Goal: Task Accomplishment & Management: Use online tool/utility

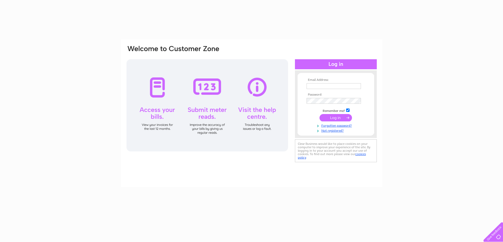
click at [337, 82] on td at bounding box center [335, 86] width 61 height 8
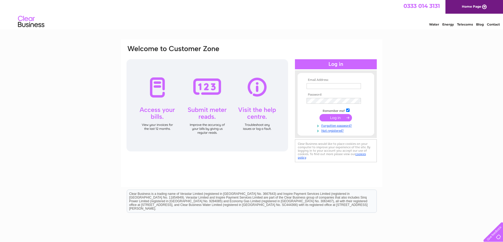
click at [335, 84] on input "text" at bounding box center [333, 86] width 54 height 6
type input "veronica@kitchingroup.com"
click at [328, 117] on input "submit" at bounding box center [335, 118] width 32 height 7
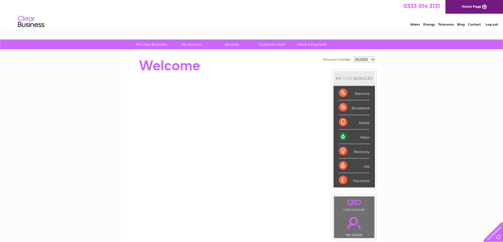
click at [265, 65] on div at bounding box center [222, 65] width 192 height 21
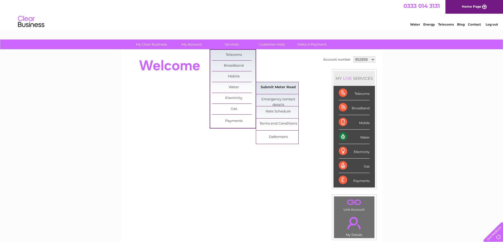
click at [270, 85] on link "Submit Meter Read" at bounding box center [278, 87] width 44 height 11
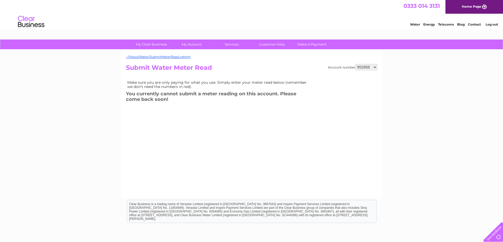
click at [358, 66] on select "952858 954036 954062 954064 957817 970319 974012 980331 987590 1145367" at bounding box center [366, 67] width 22 height 6
select select "980331"
click at [355, 64] on select "952858 954036 954062 954064 957817 970319 974012 980331 987590 1145367" at bounding box center [366, 67] width 22 height 6
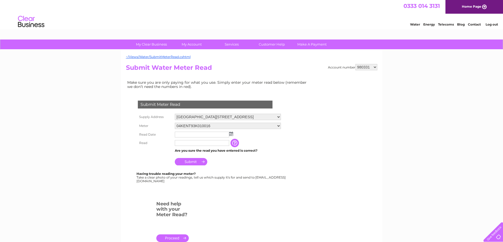
click at [232, 135] on img at bounding box center [231, 134] width 4 height 4
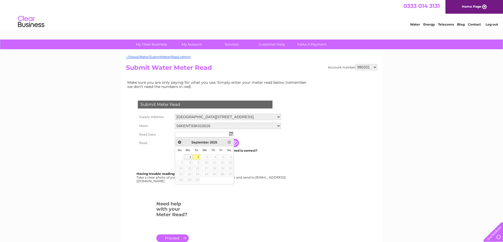
click at [180, 145] on link "Prev" at bounding box center [179, 142] width 7 height 7
click at [189, 180] on link "25" at bounding box center [188, 180] width 8 height 5
type input "2025/08/25"
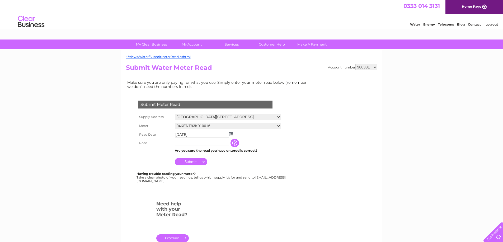
click at [199, 141] on input "text" at bounding box center [202, 143] width 54 height 6
type input "12573"
click at [202, 162] on input "Submit" at bounding box center [191, 162] width 32 height 7
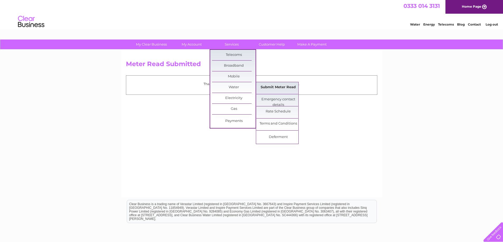
click at [273, 87] on link "Submit Meter Read" at bounding box center [278, 87] width 44 height 11
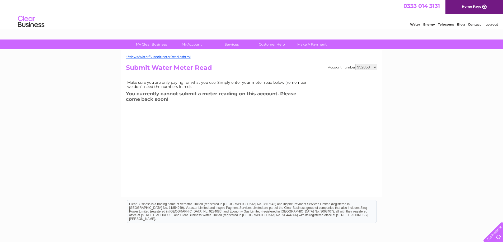
drag, startPoint x: 0, startPoint y: 0, endPoint x: 375, endPoint y: 67, distance: 381.4
click at [375, 67] on select "952858 954036 954062 954064 957817 970319 974012 980331 987590 1145367" at bounding box center [366, 67] width 22 height 6
select select "980331"
click at [355, 64] on select "952858 954036 954062 954064 957817 970319 974012 980331 987590 1145367" at bounding box center [366, 67] width 22 height 6
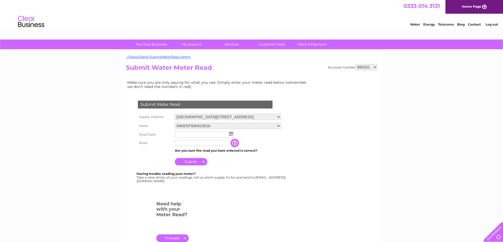
click at [228, 127] on select "04KENT93K010016 08ELSTER-X13M324036" at bounding box center [228, 126] width 106 height 6
select select "305544"
click at [175, 123] on select "04KENT93K010016 08ELSTER-X13M324036" at bounding box center [228, 126] width 106 height 7
click at [204, 134] on input "text" at bounding box center [202, 135] width 54 height 6
click at [230, 136] on img at bounding box center [231, 134] width 4 height 4
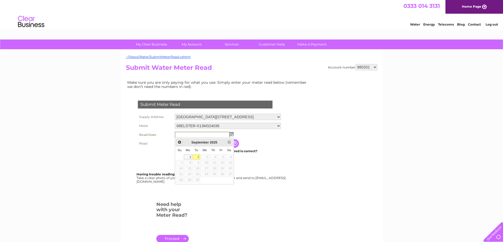
click at [178, 142] on span "Prev" at bounding box center [179, 142] width 4 height 4
click at [189, 179] on link "25" at bounding box center [188, 180] width 8 height 5
type input "2025/08/25"
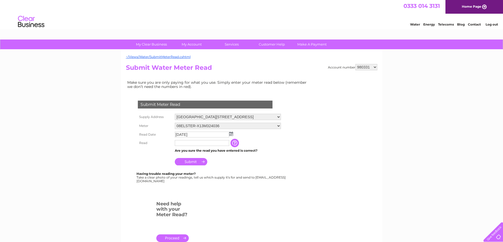
click at [199, 143] on input "text" at bounding box center [202, 143] width 54 height 6
type input "16992"
click at [271, 141] on td "The reading you have just taken from your water meter. Our records indicate you…" at bounding box center [261, 143] width 42 height 9
click at [199, 164] on input "Submit" at bounding box center [191, 161] width 32 height 7
